Goal: Information Seeking & Learning: Understand process/instructions

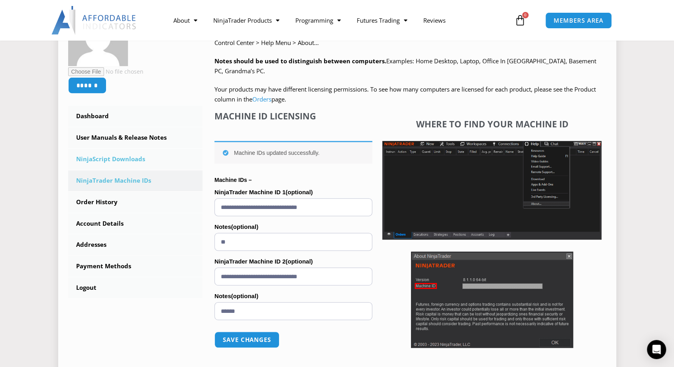
click at [106, 158] on link "NinjaScript Downloads" at bounding box center [135, 159] width 135 height 21
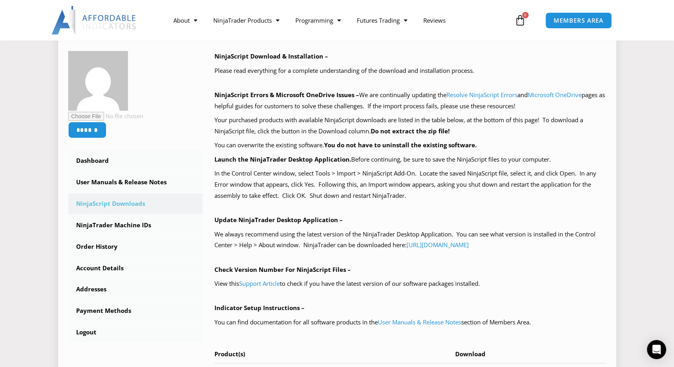
scroll to position [80, 0]
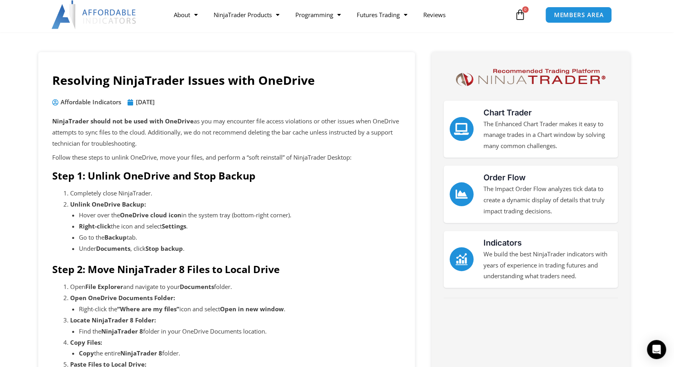
scroll to position [80, 0]
